Goal: Book appointment/travel/reservation

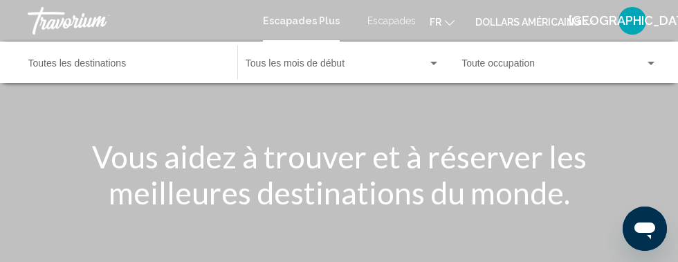
click at [89, 62] on input "Destination Toutes les destinations" at bounding box center [125, 66] width 195 height 11
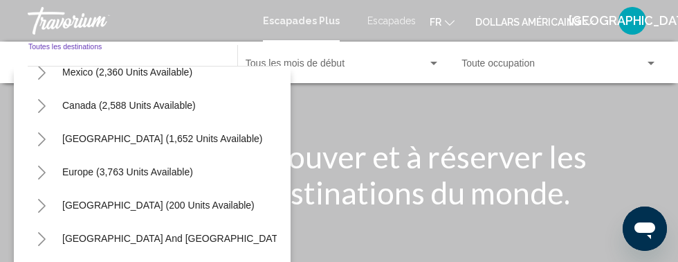
scroll to position [80, 0]
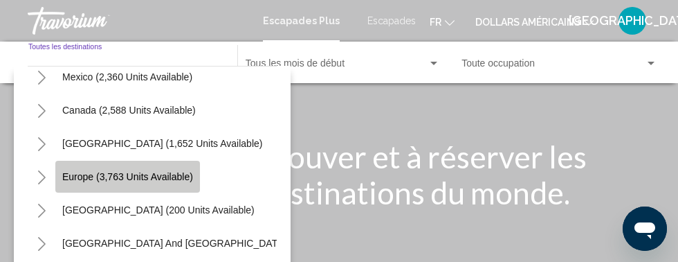
click at [145, 173] on span "Europe (3,763 units available)" at bounding box center [127, 176] width 131 height 11
type input "**********"
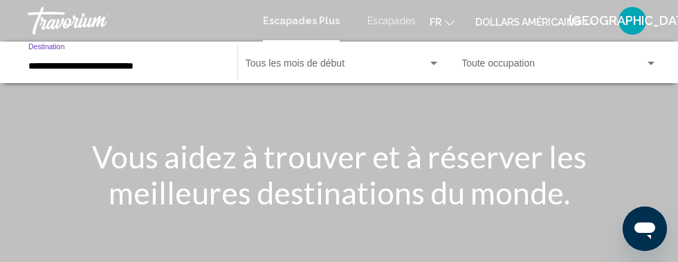
click at [434, 60] on div "Widget de recherche" at bounding box center [434, 63] width 12 height 11
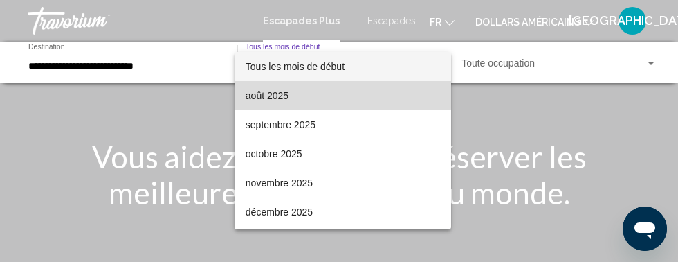
click at [275, 92] on font "août 2025" at bounding box center [267, 95] width 43 height 11
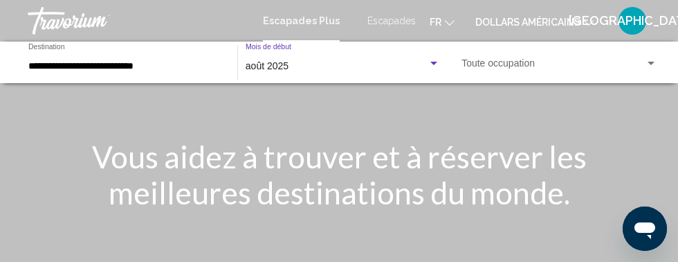
click at [651, 63] on div "Widget de recherche" at bounding box center [651, 63] width 7 height 3
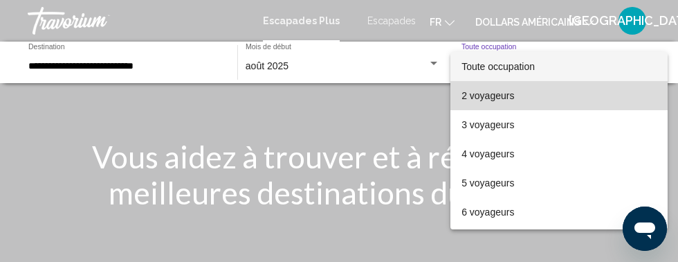
click at [498, 97] on font "2 voyageurs" at bounding box center [488, 95] width 53 height 11
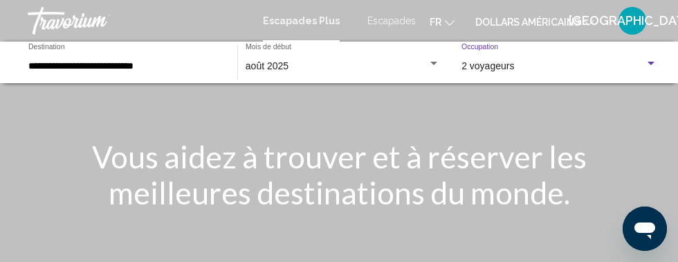
click at [583, 19] on button "dollars américains USD ($) MXN (Mexique$) CAD ($ CA) GBP (£) EUR (€) AUD (A$) N…" at bounding box center [534, 22] width 118 height 20
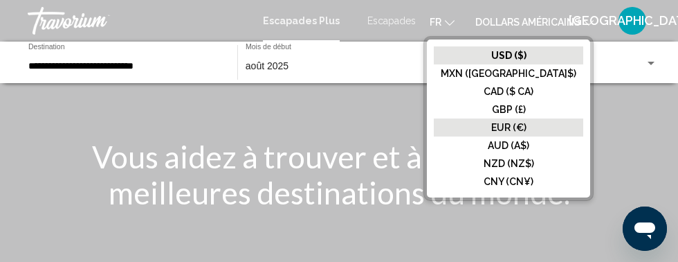
click at [550, 120] on button "EUR (€)" at bounding box center [508, 127] width 149 height 18
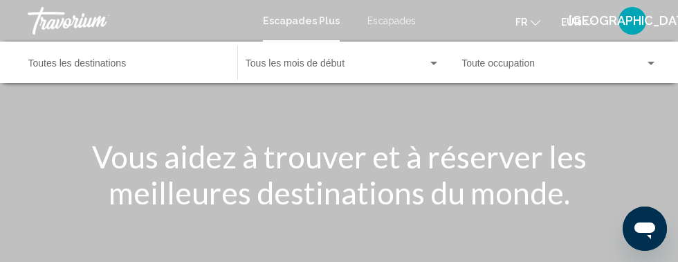
click at [134, 63] on input "Destination Toutes les destinations" at bounding box center [125, 66] width 195 height 11
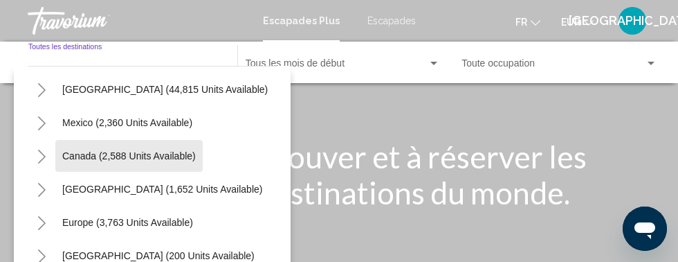
scroll to position [55, 0]
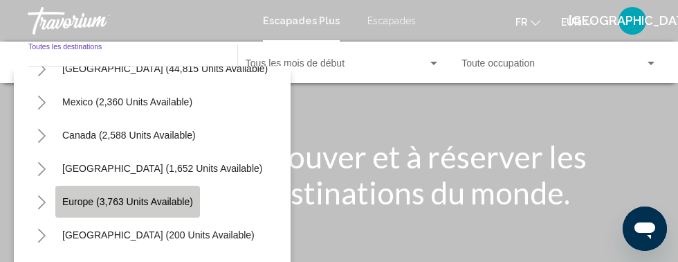
click at [138, 203] on span "Europe (3,763 units available)" at bounding box center [127, 201] width 131 height 11
type input "**********"
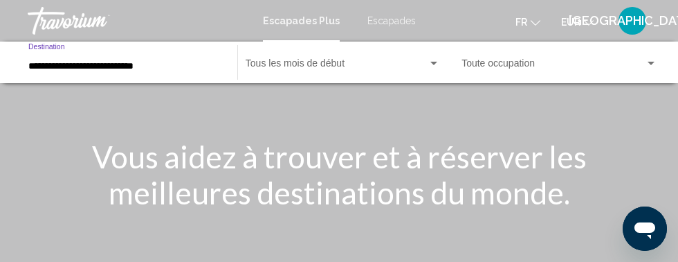
click at [435, 64] on div "Widget de recherche" at bounding box center [433, 63] width 7 height 3
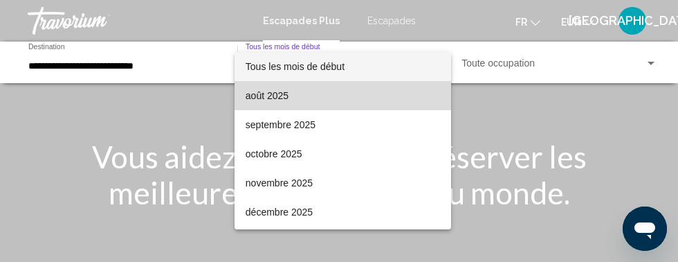
click at [287, 92] on font "août 2025" at bounding box center [267, 95] width 43 height 11
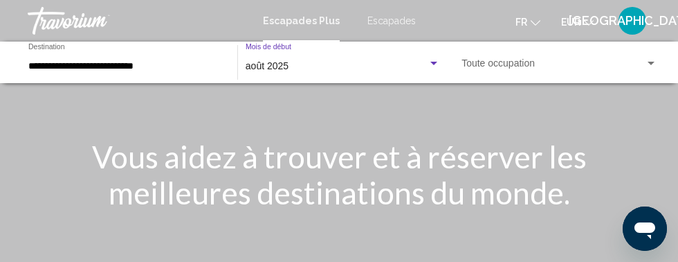
click at [547, 61] on span "Widget de recherche" at bounding box center [553, 66] width 183 height 11
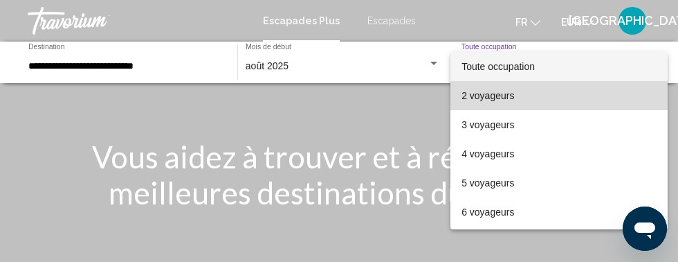
click at [516, 95] on span "2 voyageurs" at bounding box center [559, 95] width 195 height 29
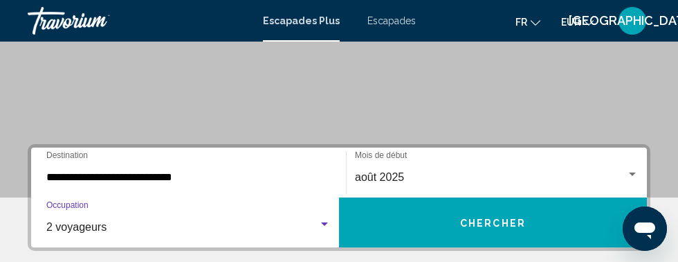
scroll to position [218, 0]
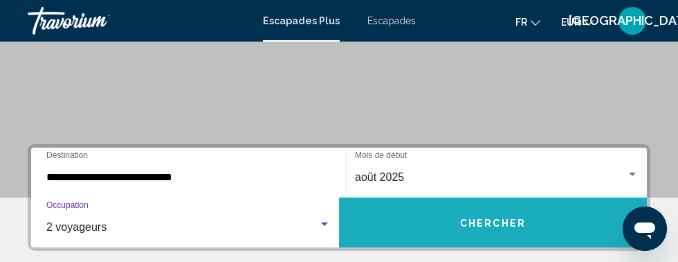
click at [514, 228] on font "Chercher" at bounding box center [493, 222] width 66 height 11
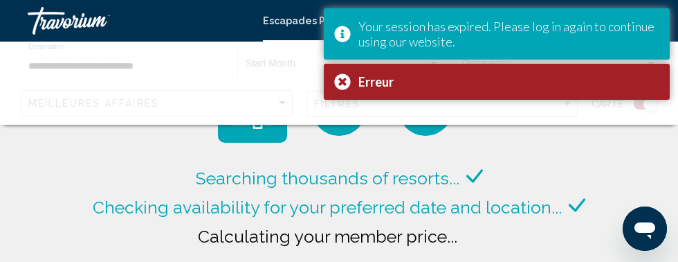
scroll to position [52, 0]
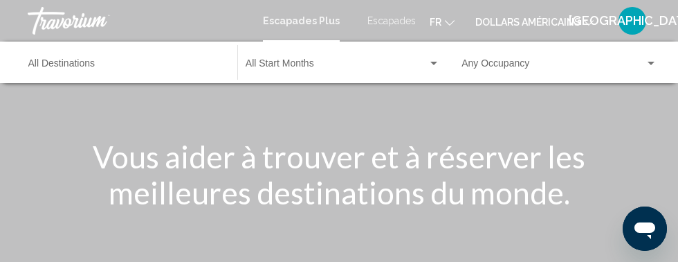
click at [569, 17] on font "dollars américains" at bounding box center [527, 22] width 105 height 11
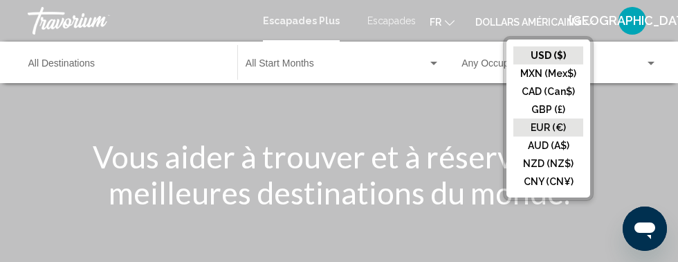
click at [561, 127] on button "EUR (€)" at bounding box center [549, 127] width 70 height 18
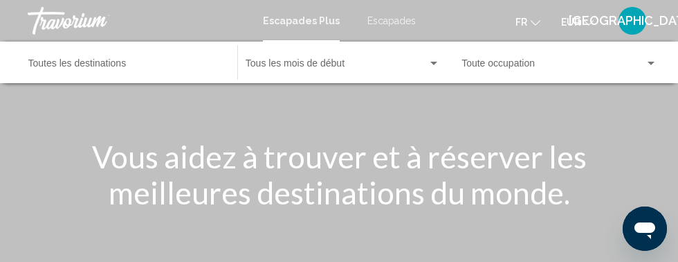
click at [165, 63] on input "Destination Toutes les destinations" at bounding box center [125, 66] width 195 height 11
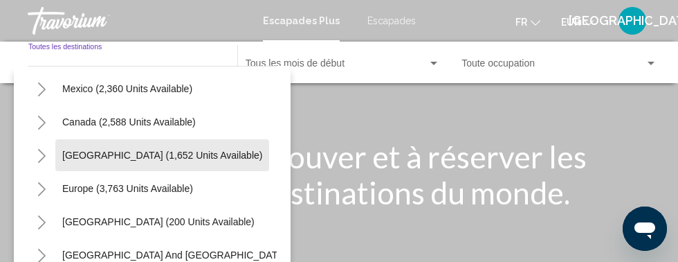
scroll to position [70, 0]
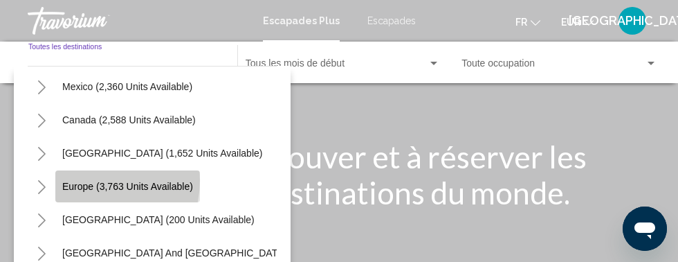
click at [95, 180] on button "Europe (3,763 units available)" at bounding box center [127, 186] width 145 height 32
type input "**********"
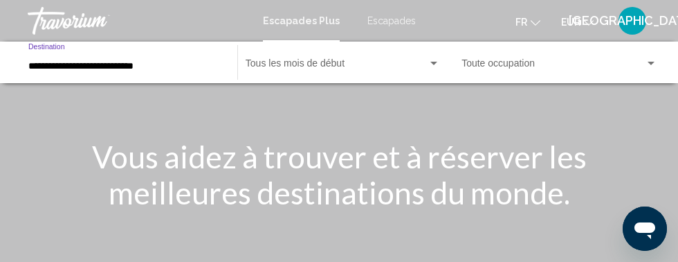
click at [434, 61] on div "Widget de recherche" at bounding box center [434, 63] width 12 height 11
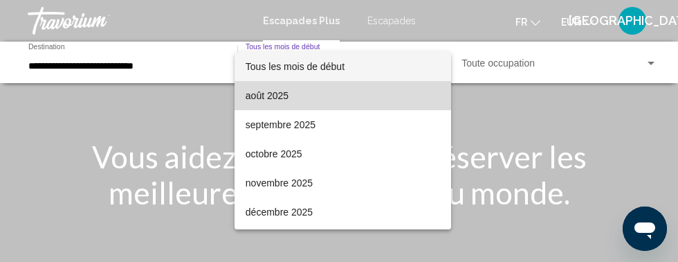
click at [273, 96] on font "août 2025" at bounding box center [267, 95] width 43 height 11
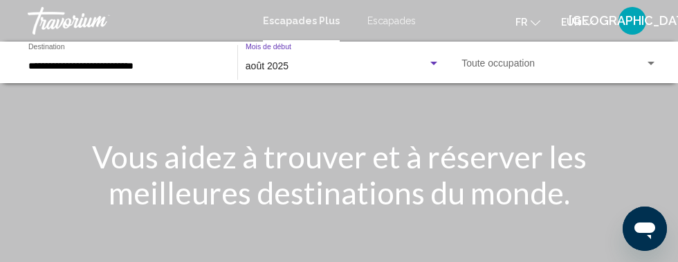
scroll to position [17, 0]
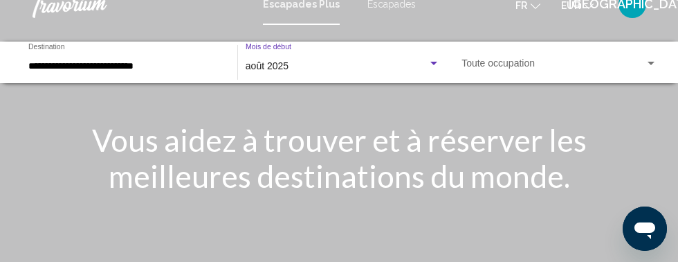
click at [652, 60] on div "Widget de recherche" at bounding box center [651, 63] width 12 height 11
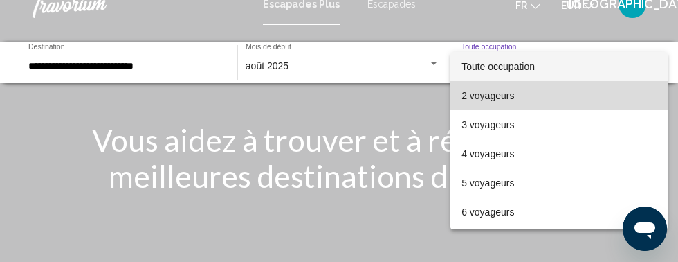
click at [504, 95] on font "2 voyageurs" at bounding box center [488, 95] width 53 height 11
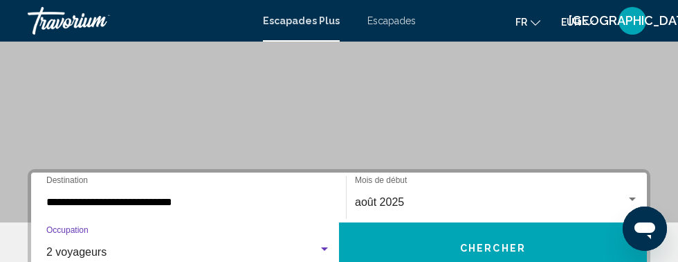
scroll to position [199, 0]
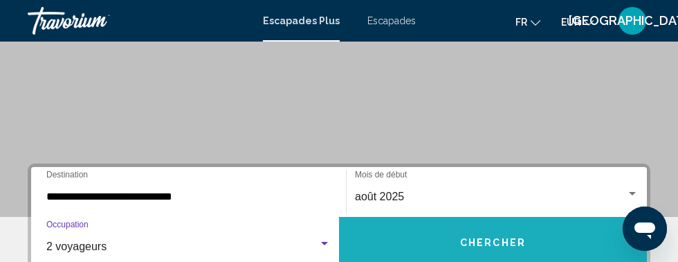
click at [531, 246] on button "Chercher" at bounding box center [493, 242] width 308 height 50
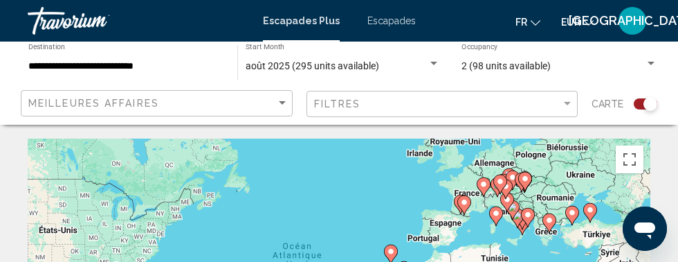
click at [642, 101] on div "Search widget" at bounding box center [646, 103] width 24 height 11
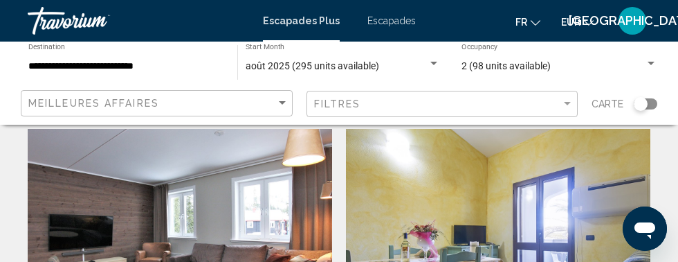
scroll to position [557, 0]
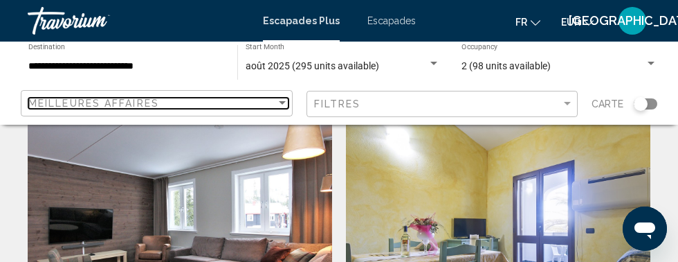
click at [278, 100] on div "Sort by" at bounding box center [282, 103] width 12 height 11
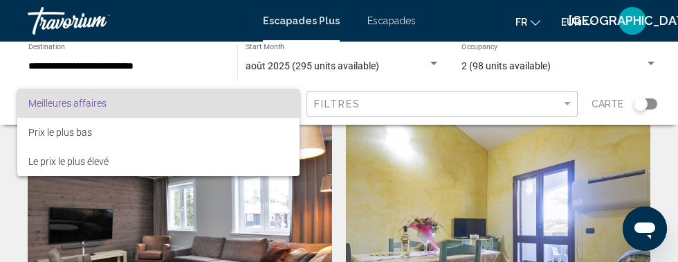
click at [563, 105] on div at bounding box center [339, 131] width 678 height 262
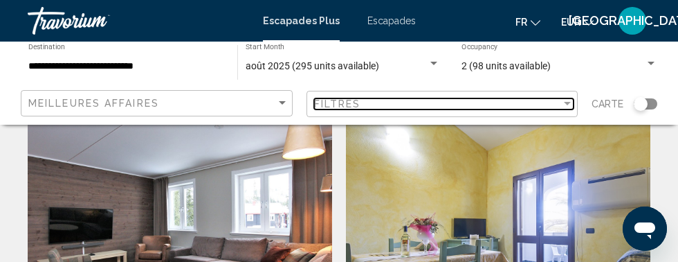
click at [564, 104] on div "Filter" at bounding box center [567, 103] width 7 height 3
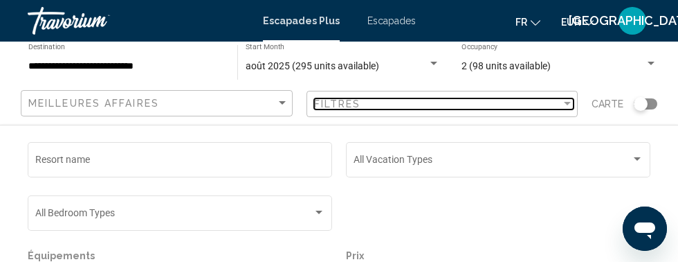
scroll to position [609, 0]
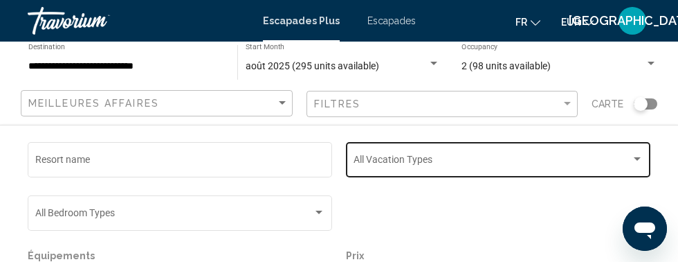
click at [637, 159] on div "Search widget" at bounding box center [637, 158] width 7 height 3
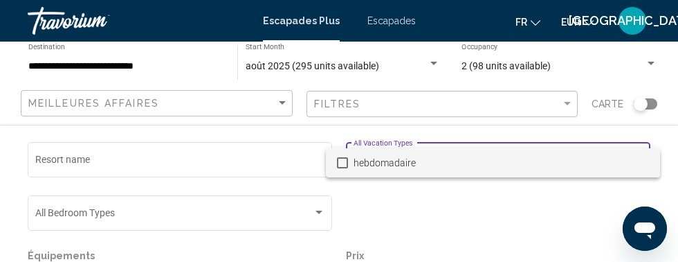
click at [311, 210] on div at bounding box center [339, 131] width 678 height 262
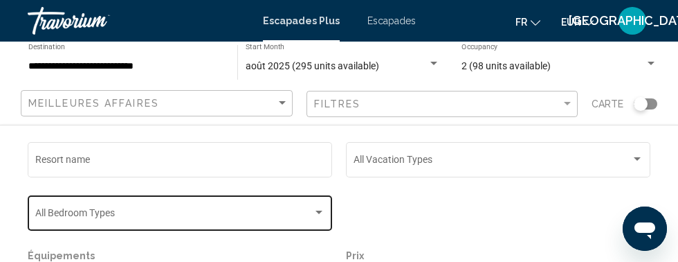
click at [316, 211] on div "Search widget" at bounding box center [319, 212] width 12 height 11
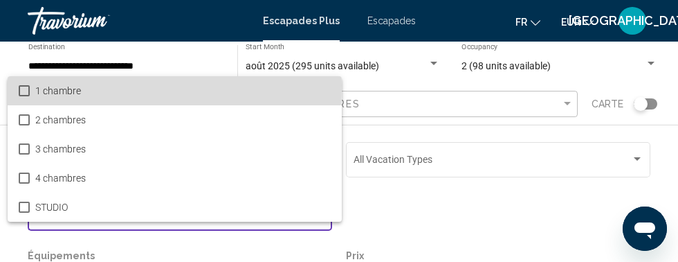
click at [35, 85] on font "1 chambre" at bounding box center [58, 90] width 46 height 11
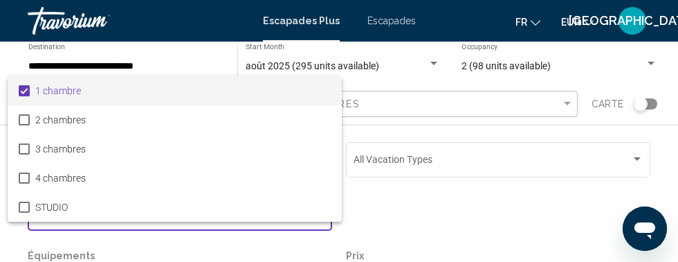
click at [455, 219] on div at bounding box center [339, 131] width 678 height 262
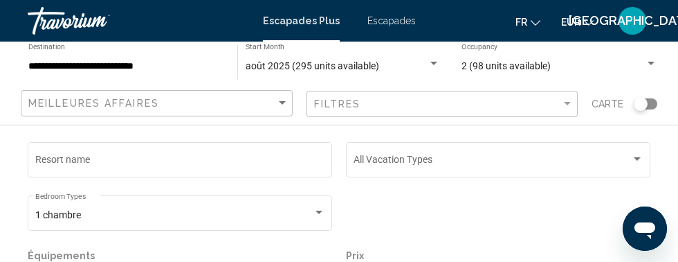
scroll to position [815, 0]
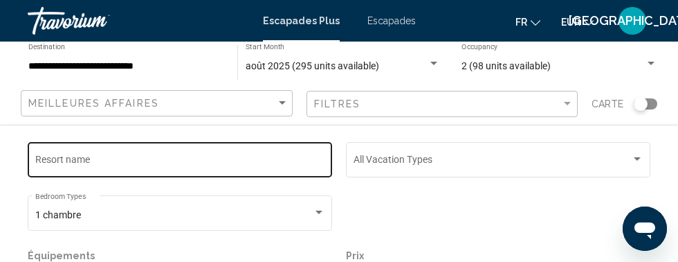
click at [129, 159] on input "Resort name" at bounding box center [180, 161] width 290 height 11
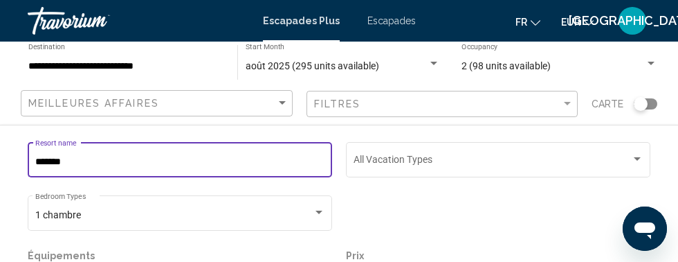
scroll to position [2323, 0]
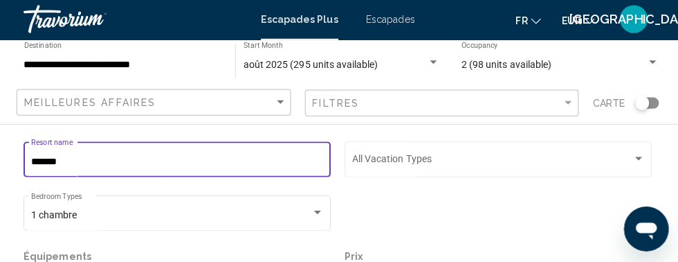
type input "******"
click at [395, 22] on font "Escapades" at bounding box center [391, 20] width 48 height 11
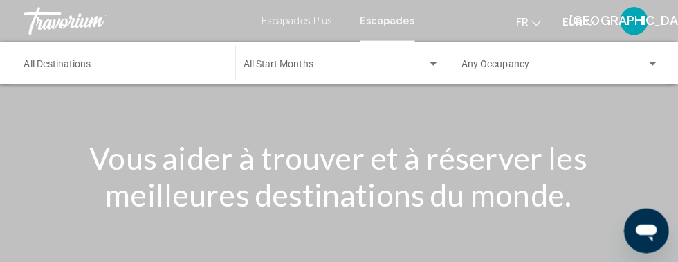
click at [150, 63] on input "Destination All Destinations" at bounding box center [125, 66] width 195 height 11
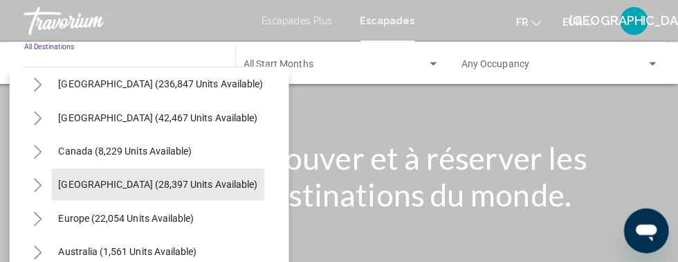
scroll to position [40, 0]
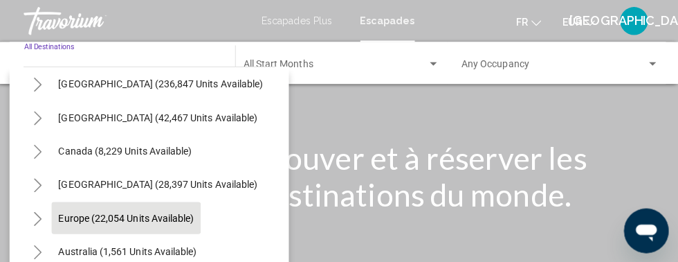
click at [158, 221] on button "Europe (22,054 units available)" at bounding box center [129, 216] width 148 height 32
type input "**********"
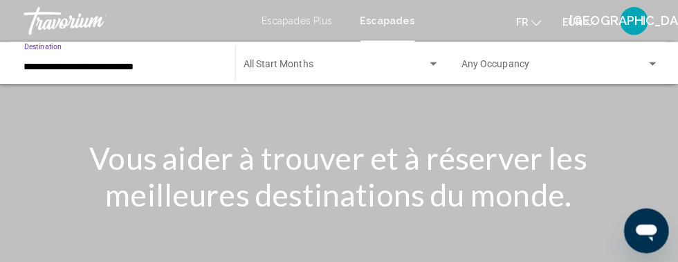
click at [389, 65] on span "Search widget" at bounding box center [337, 66] width 182 height 11
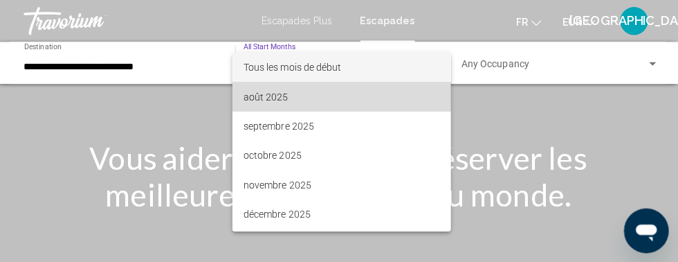
click at [296, 89] on span "août 2025" at bounding box center [343, 95] width 194 height 29
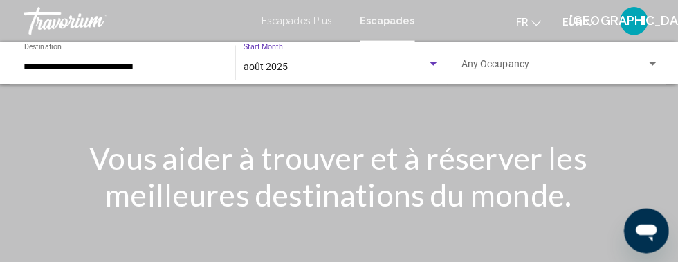
click at [640, 64] on span "Search widget" at bounding box center [553, 66] width 183 height 11
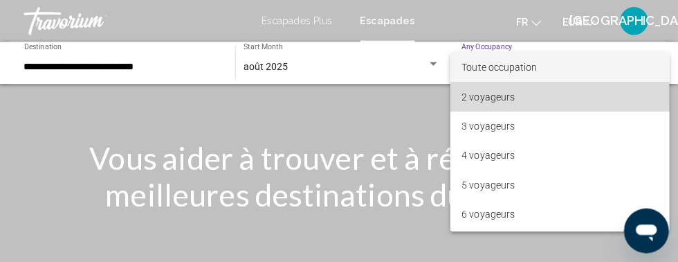
click at [507, 90] on font "2 voyageurs" at bounding box center [488, 95] width 53 height 11
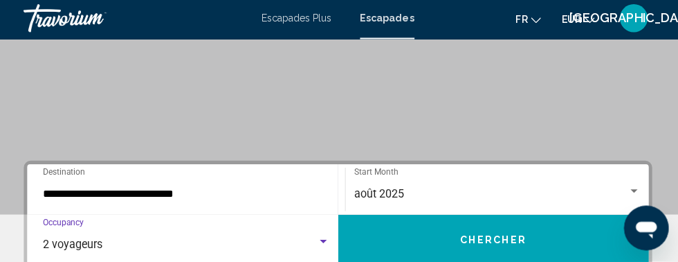
scroll to position [211, 0]
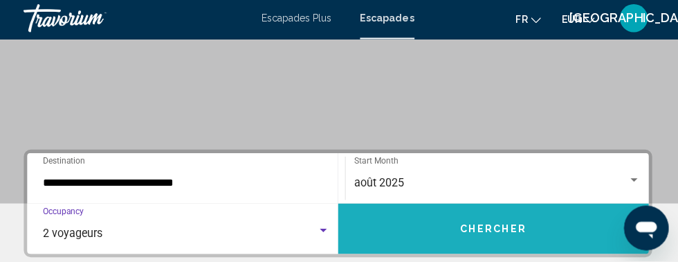
click at [471, 228] on span "Chercher" at bounding box center [493, 229] width 66 height 11
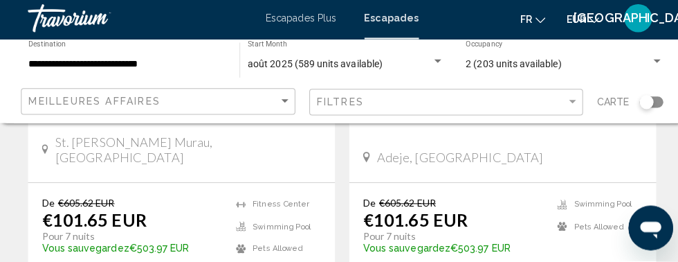
scroll to position [2742, 0]
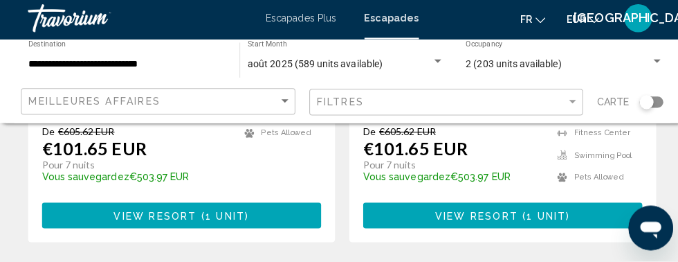
scroll to position [2815, 0]
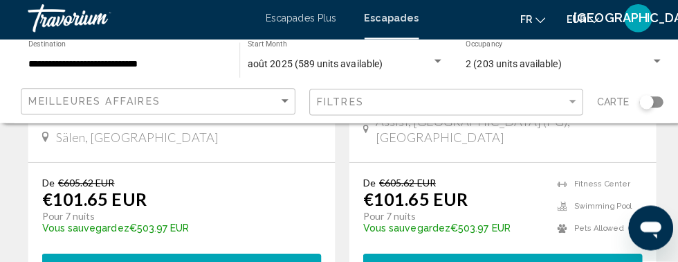
scroll to position [2754, 0]
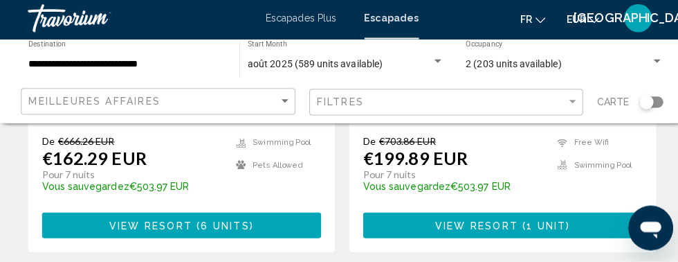
scroll to position [2884, 0]
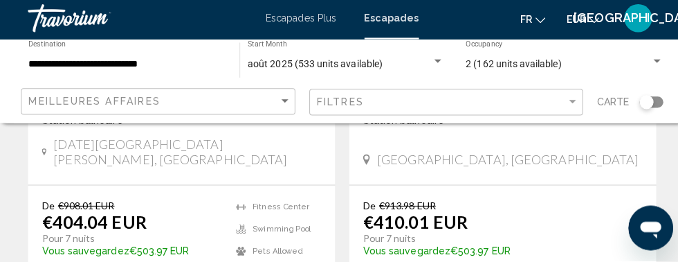
scroll to position [2786, 0]
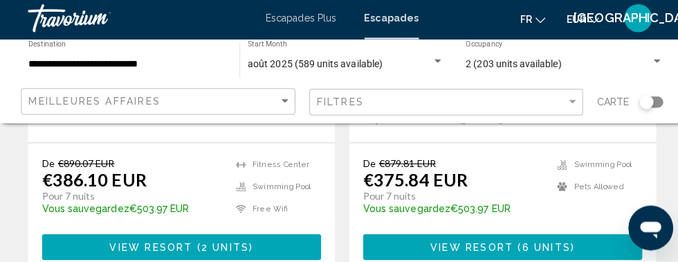
scroll to position [2824, 0]
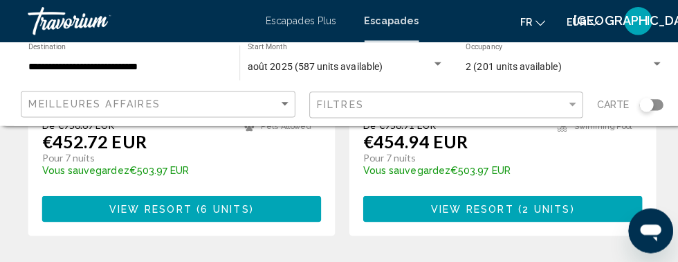
scroll to position [2862, 0]
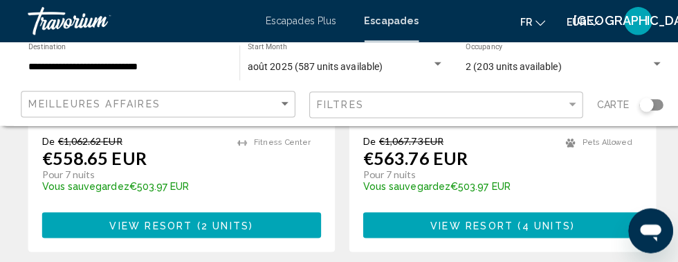
scroll to position [2872, 0]
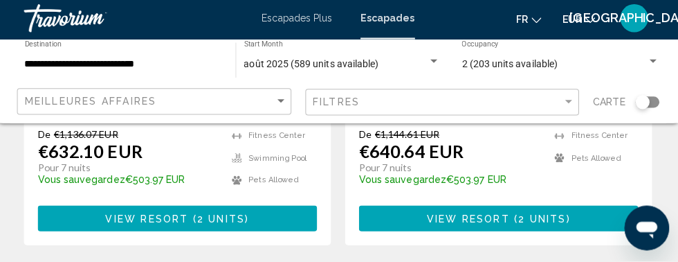
scroll to position [2816, 0]
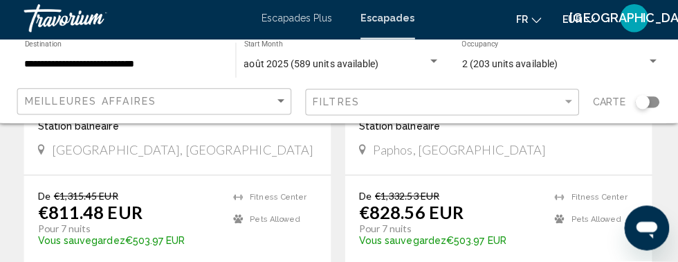
scroll to position [2763, 0]
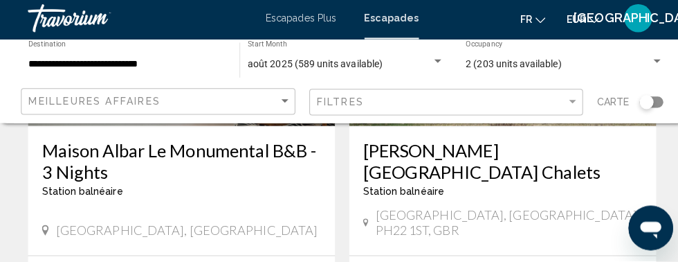
scroll to position [2859, 0]
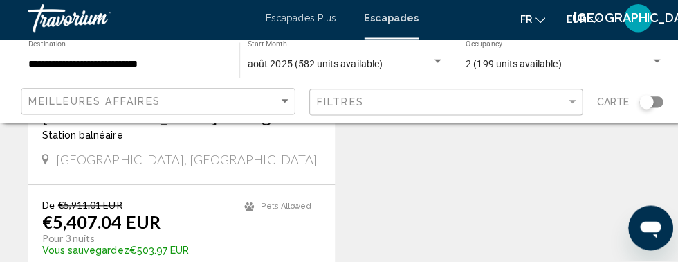
scroll to position [1319, 0]
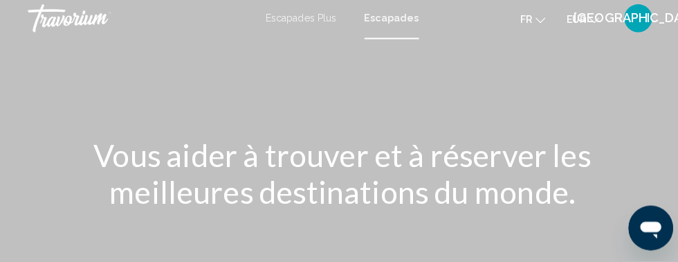
click at [300, 21] on font "Escapades Plus" at bounding box center [299, 20] width 70 height 11
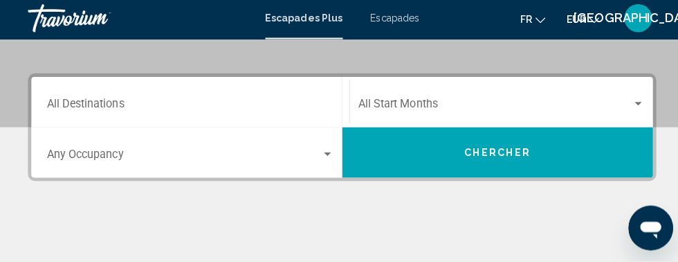
scroll to position [289, 0]
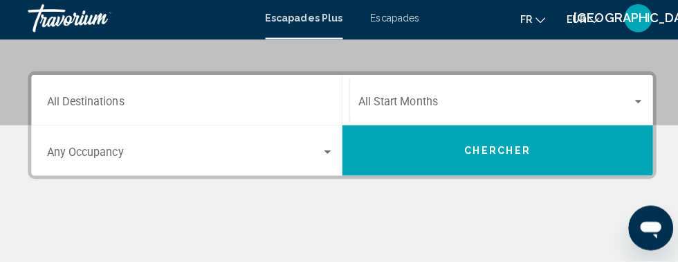
click at [194, 82] on div "Destination All Destinations" at bounding box center [188, 102] width 284 height 44
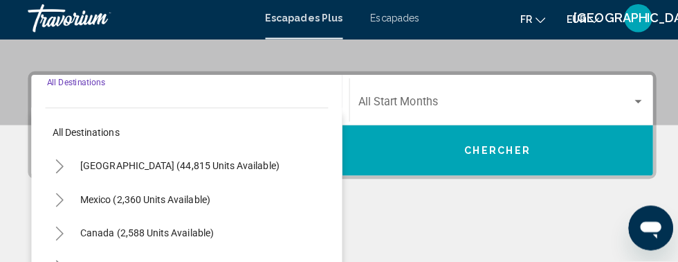
scroll to position [314, 0]
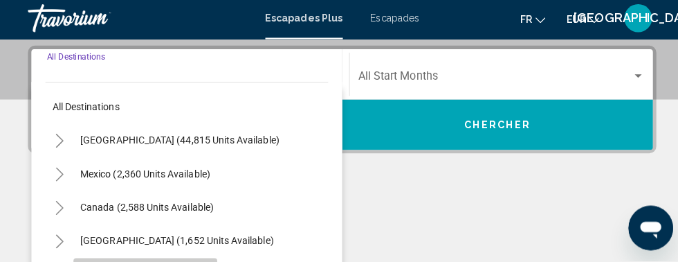
type input "**********"
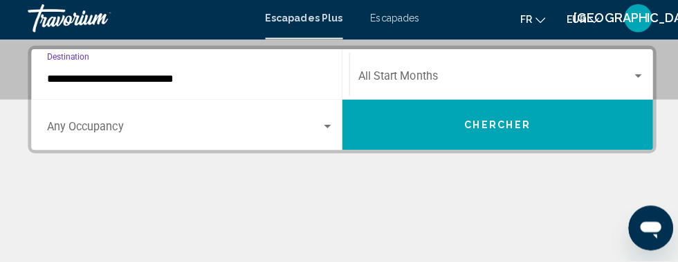
click at [325, 127] on div "Search widget" at bounding box center [324, 127] width 7 height 3
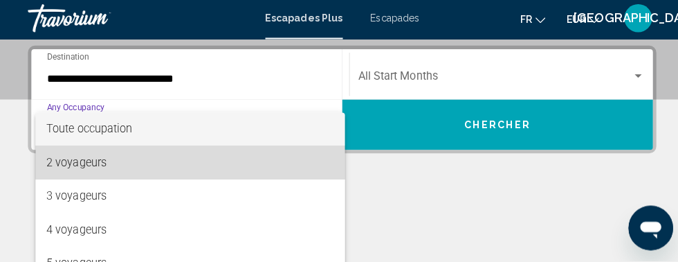
click at [235, 158] on span "2 voyageurs" at bounding box center [188, 163] width 284 height 33
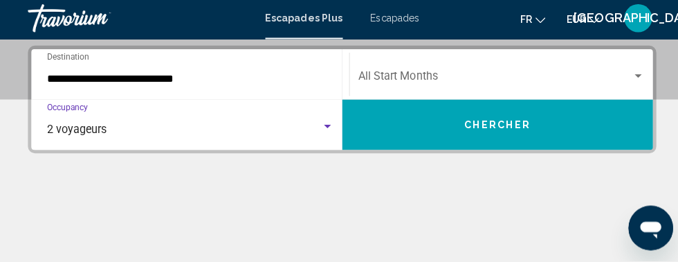
click at [513, 62] on div "Start Month All Start Months" at bounding box center [497, 77] width 284 height 44
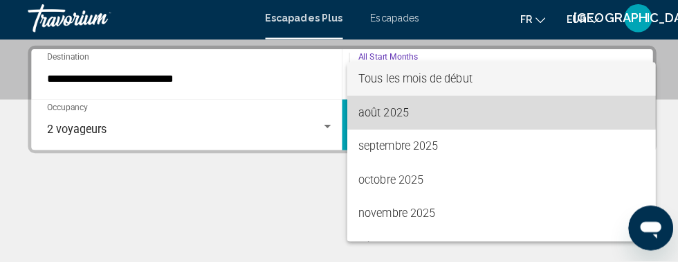
click at [398, 111] on font "août 2025" at bounding box center [380, 113] width 50 height 13
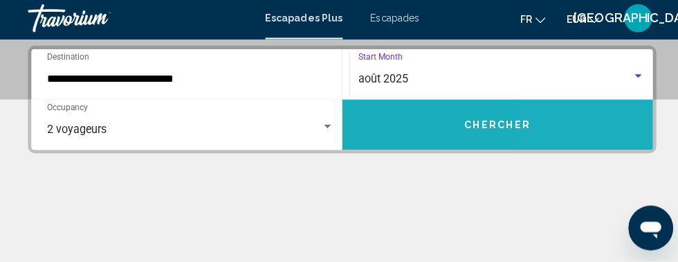
click at [581, 136] on button "Chercher" at bounding box center [493, 126] width 308 height 50
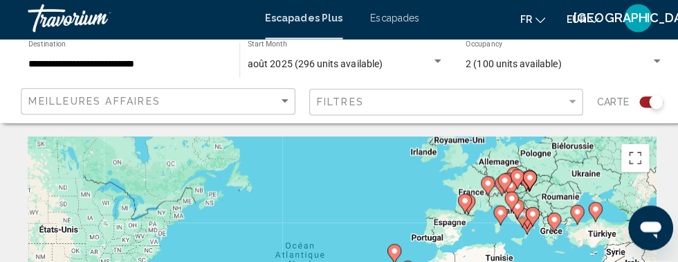
click at [646, 106] on div "Search widget" at bounding box center [651, 104] width 14 height 14
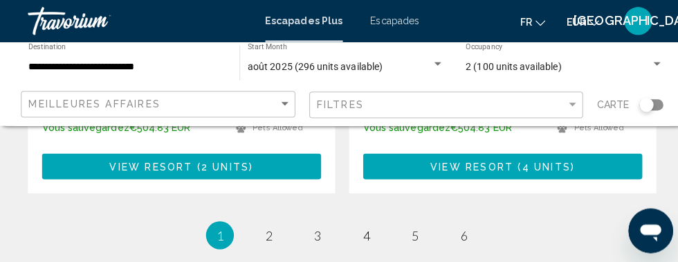
scroll to position [2871, 0]
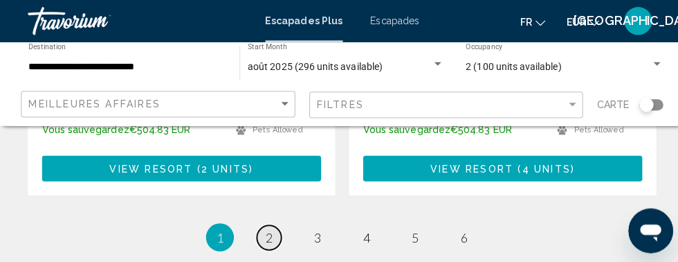
click at [259, 223] on link "page 2" at bounding box center [267, 235] width 24 height 24
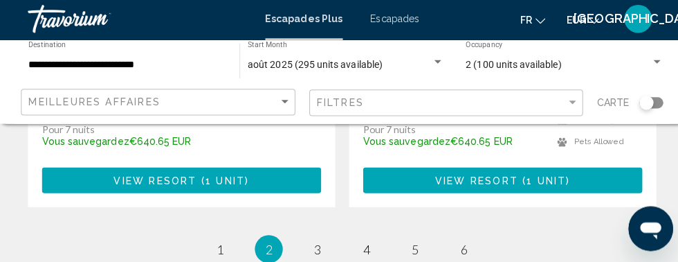
scroll to position [2865, 0]
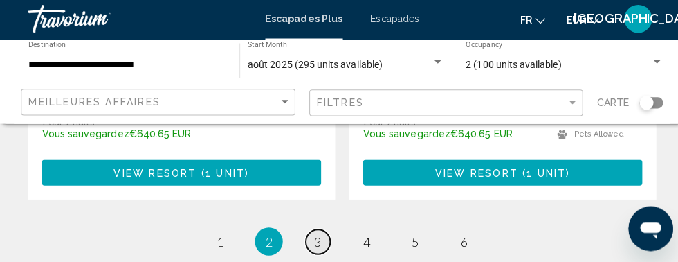
click at [309, 229] on link "page 3" at bounding box center [315, 241] width 24 height 24
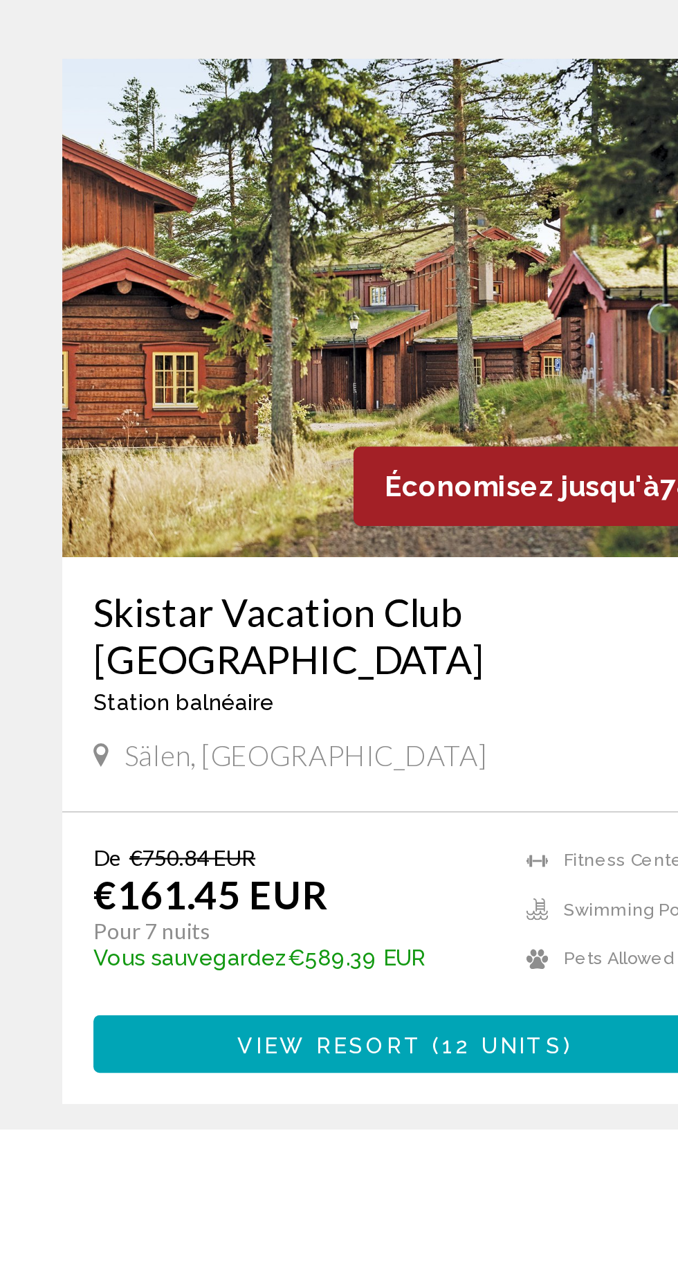
scroll to position [1873, 0]
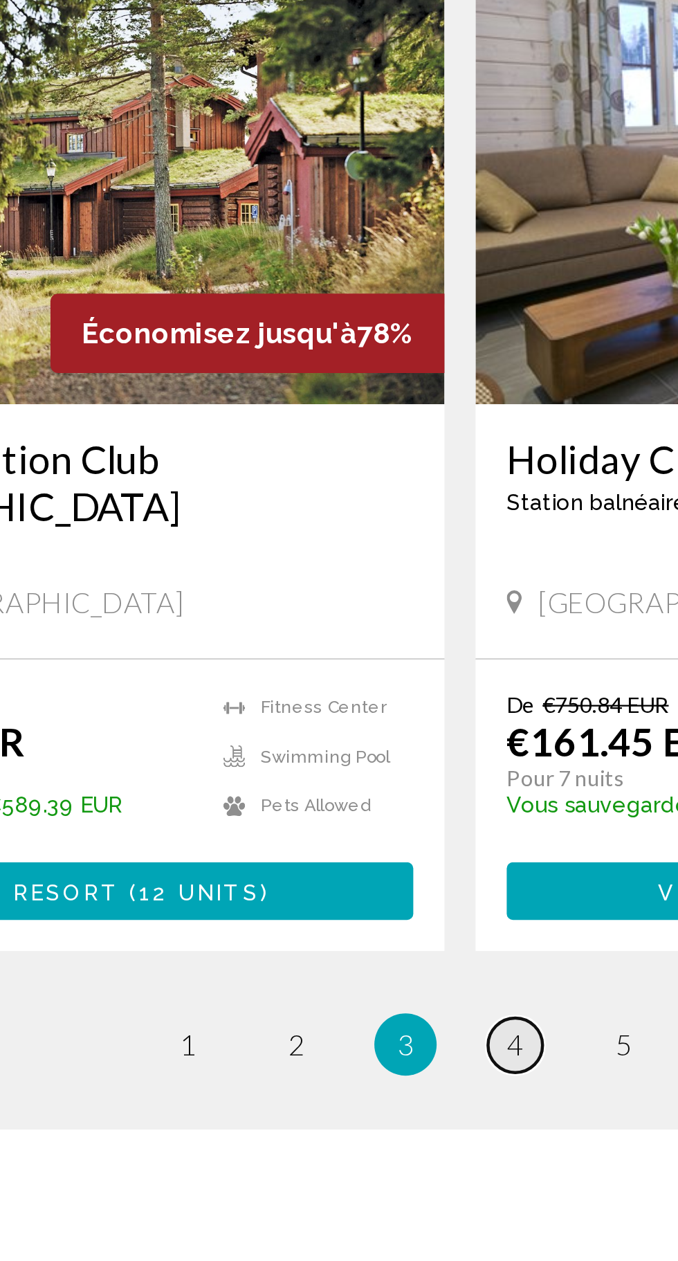
click at [361, 261] on span "4" at bounding box center [363, 1223] width 7 height 15
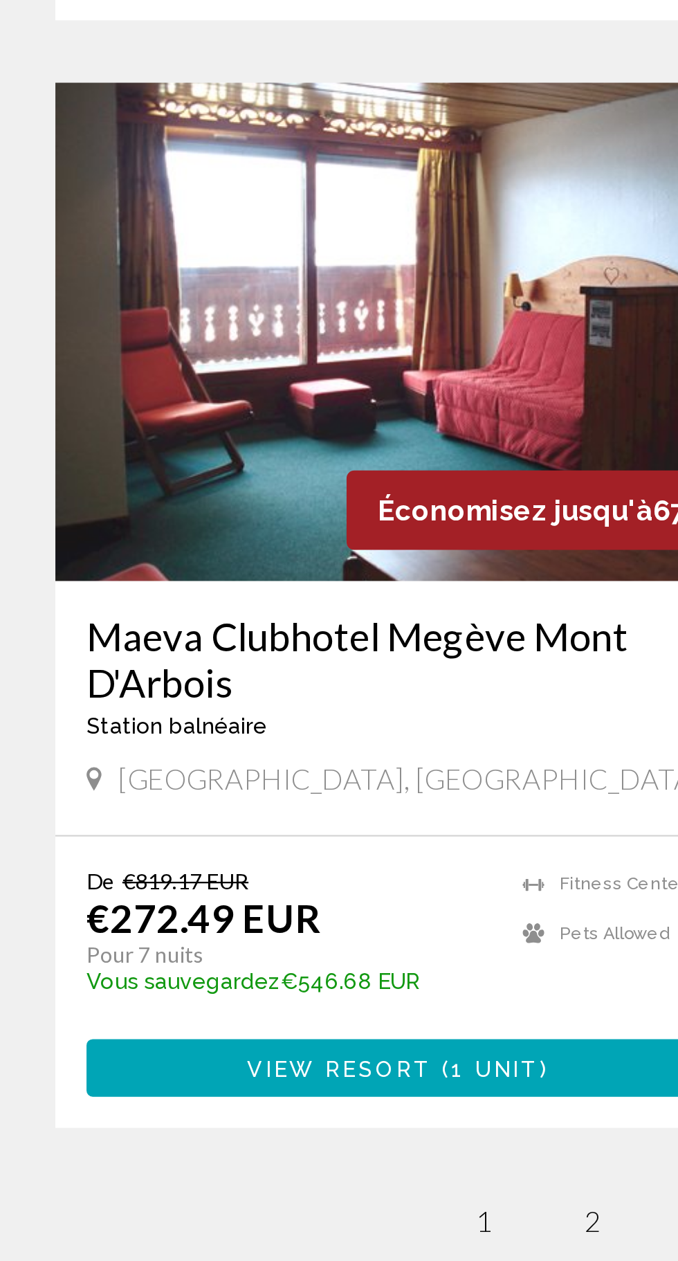
scroll to position [1885, 0]
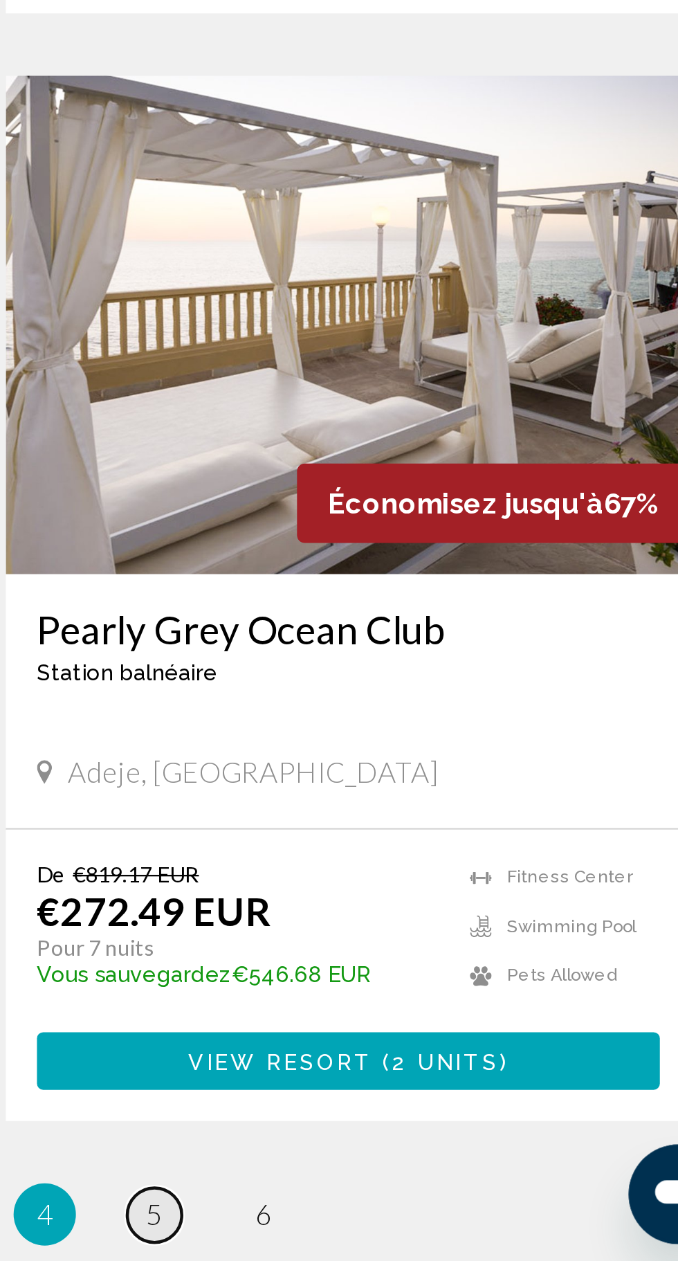
click at [412, 261] on span "5" at bounding box center [411, 1236] width 7 height 15
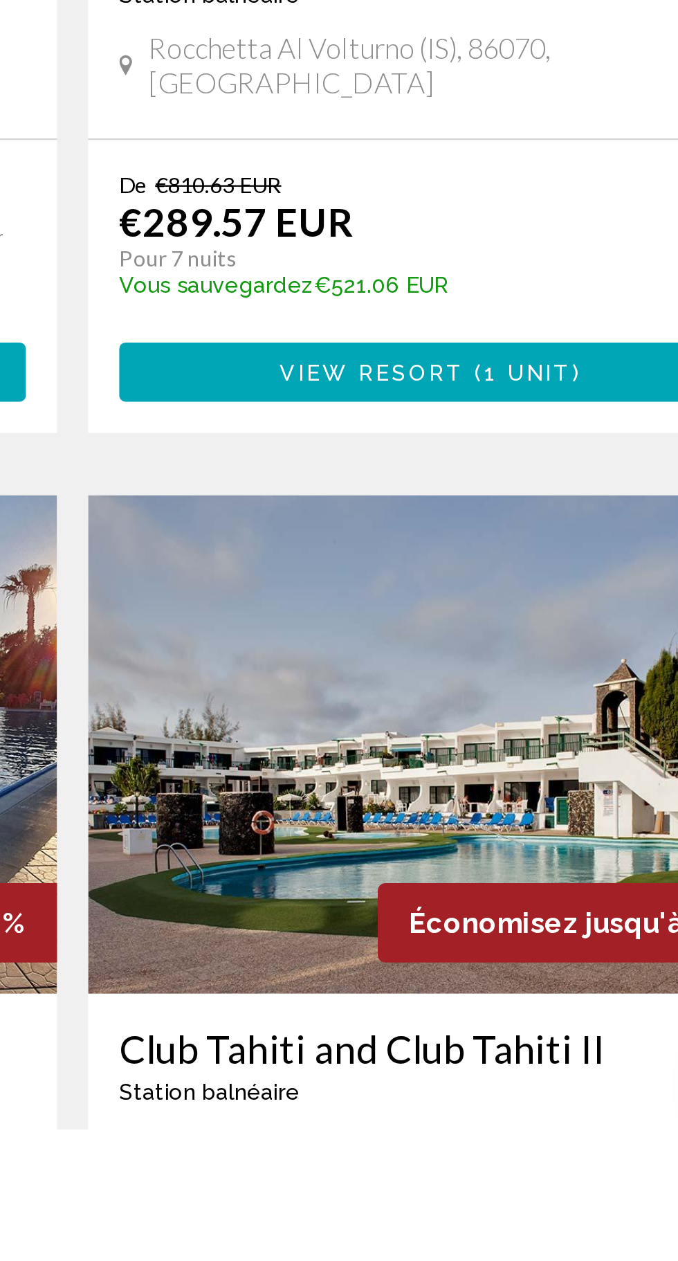
scroll to position [1752, 0]
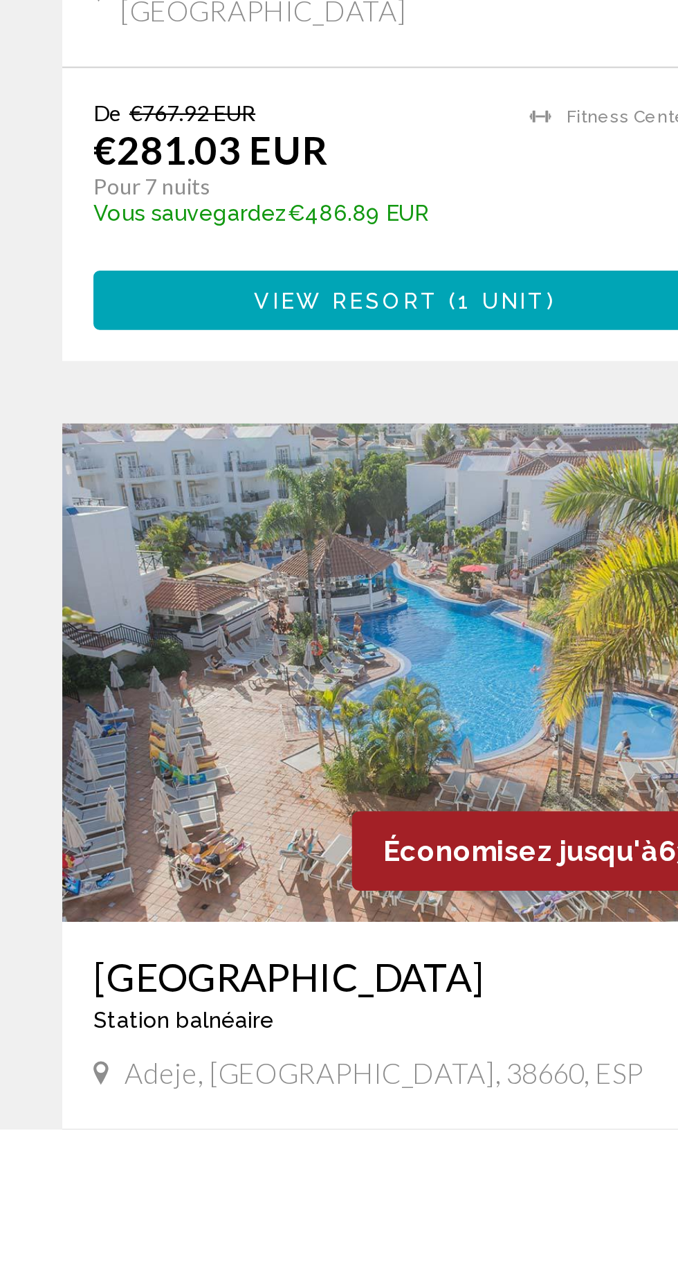
scroll to position [264, 0]
